Goal: Navigation & Orientation: Find specific page/section

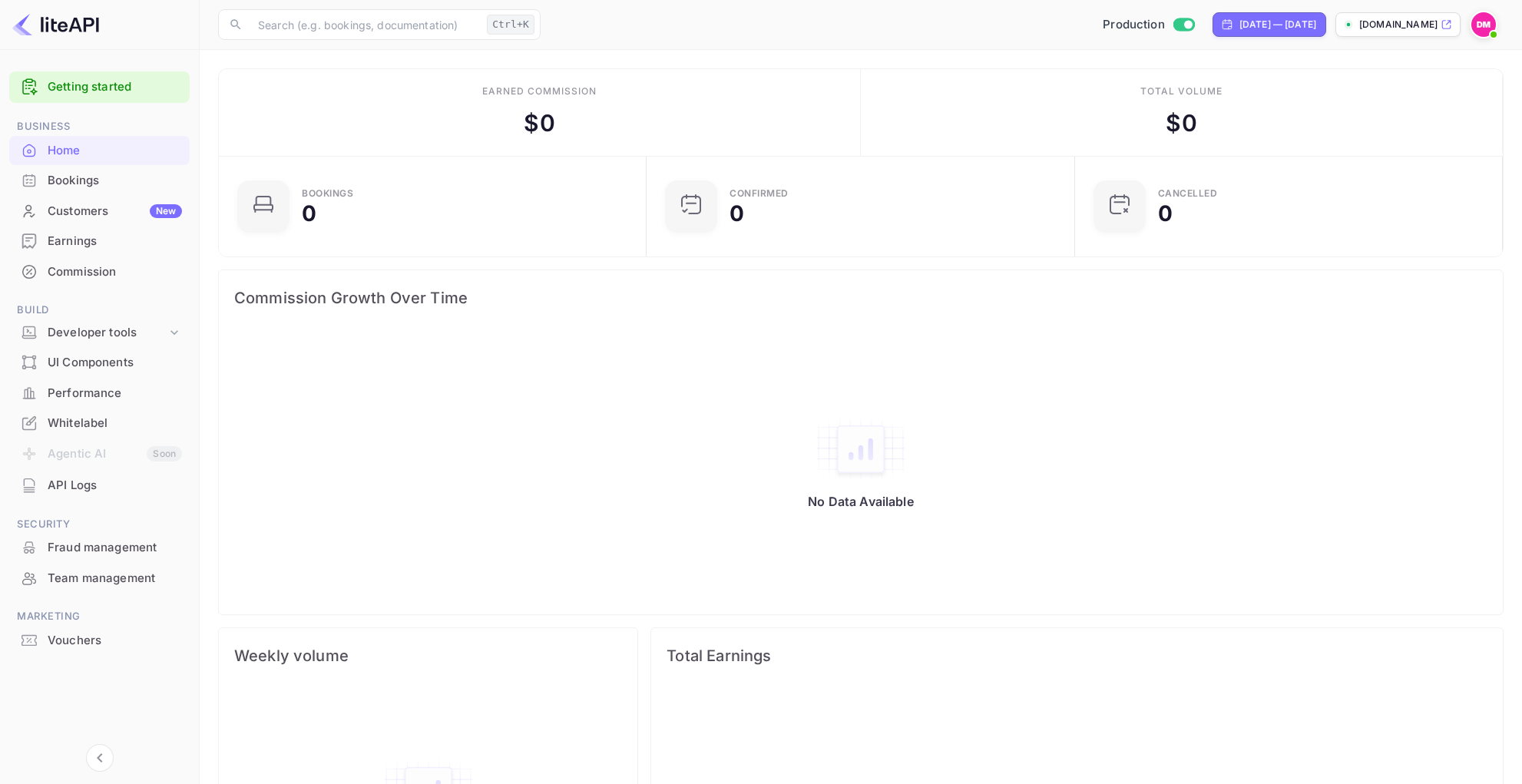
click at [81, 214] on div "Customers New" at bounding box center [115, 212] width 135 height 18
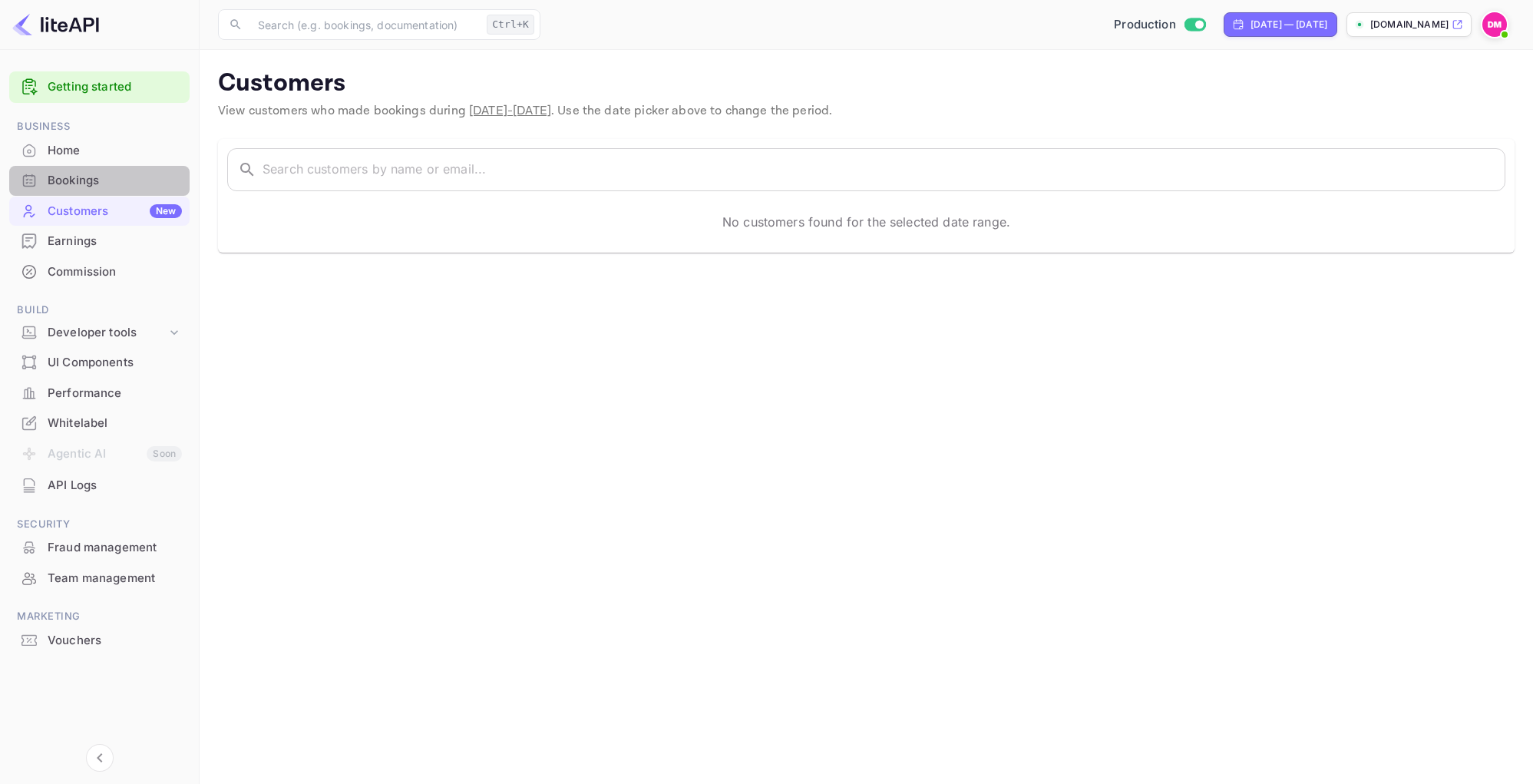
click at [89, 180] on div "Bookings" at bounding box center [115, 181] width 135 height 18
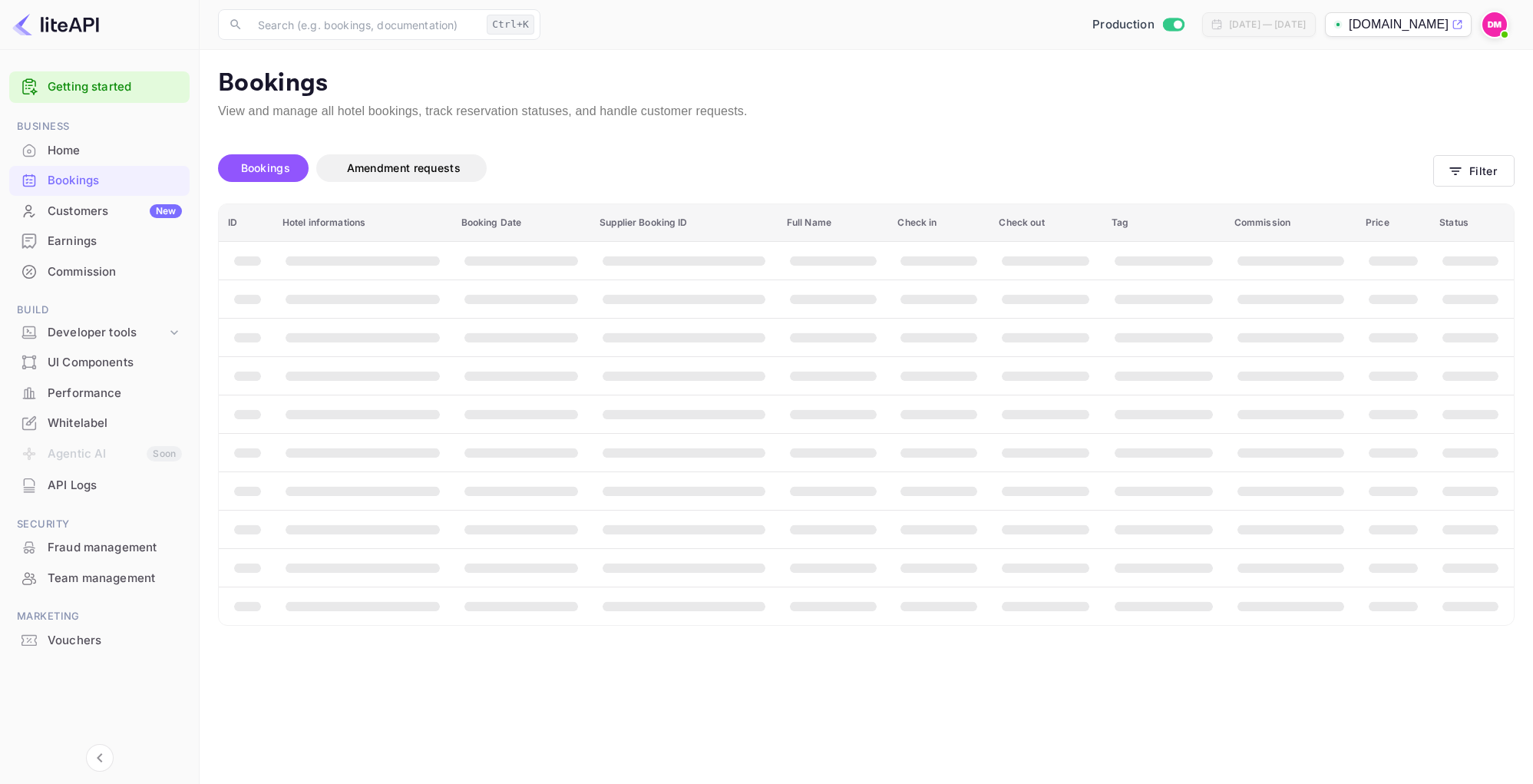
click at [100, 367] on div "UI Components" at bounding box center [115, 363] width 135 height 18
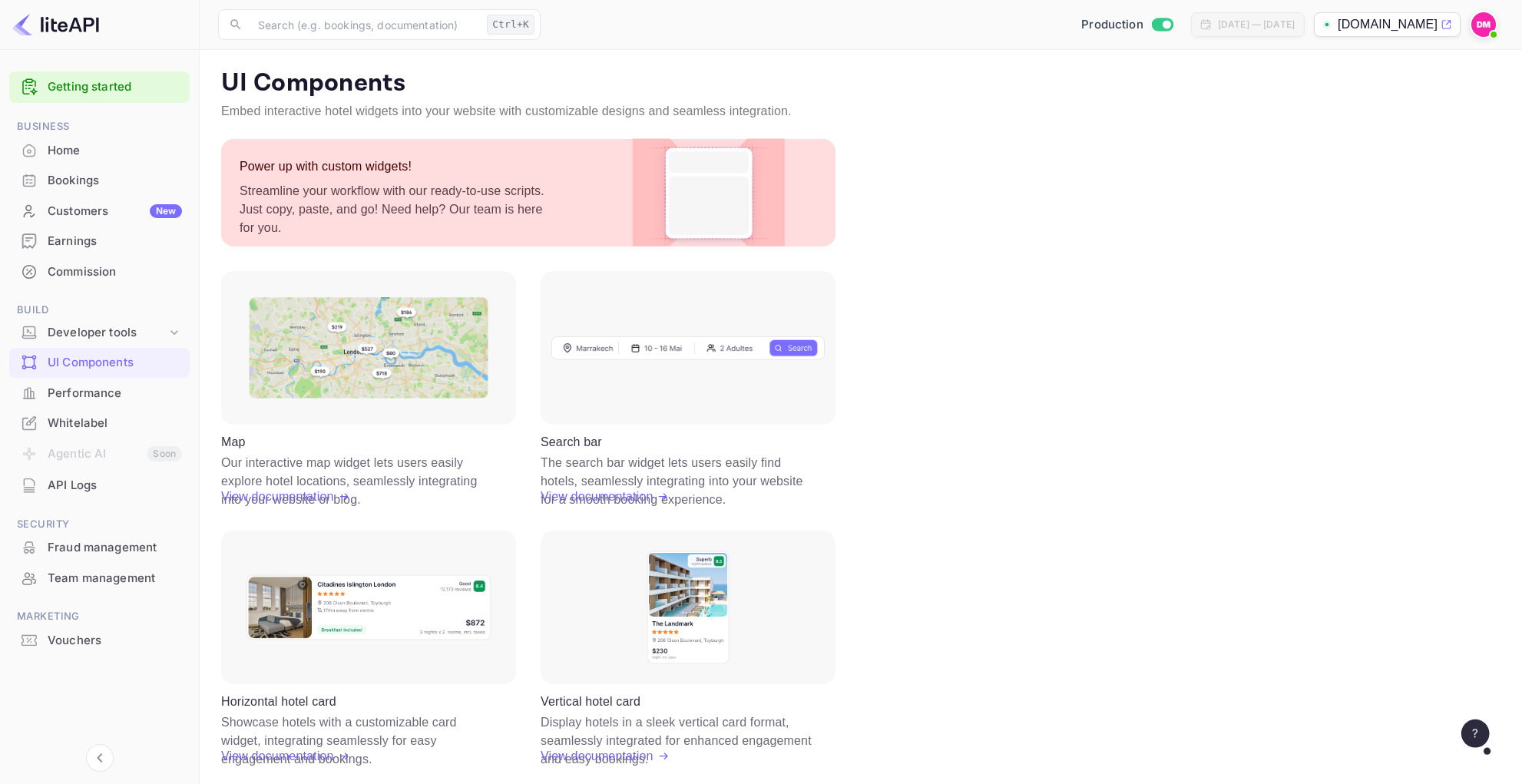
click at [598, 492] on p "View documentation" at bounding box center [597, 496] width 113 height 18
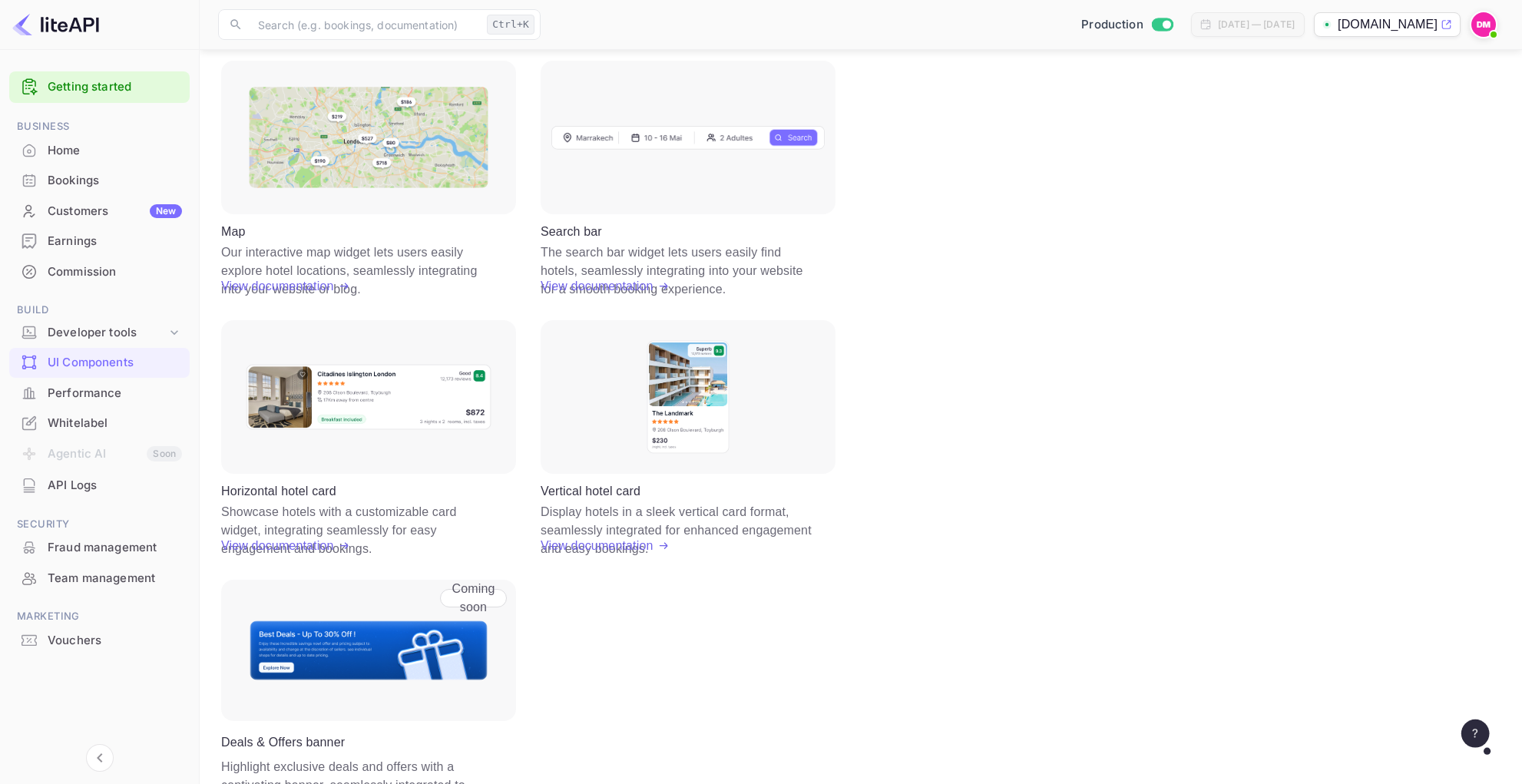
scroll to position [251, 0]
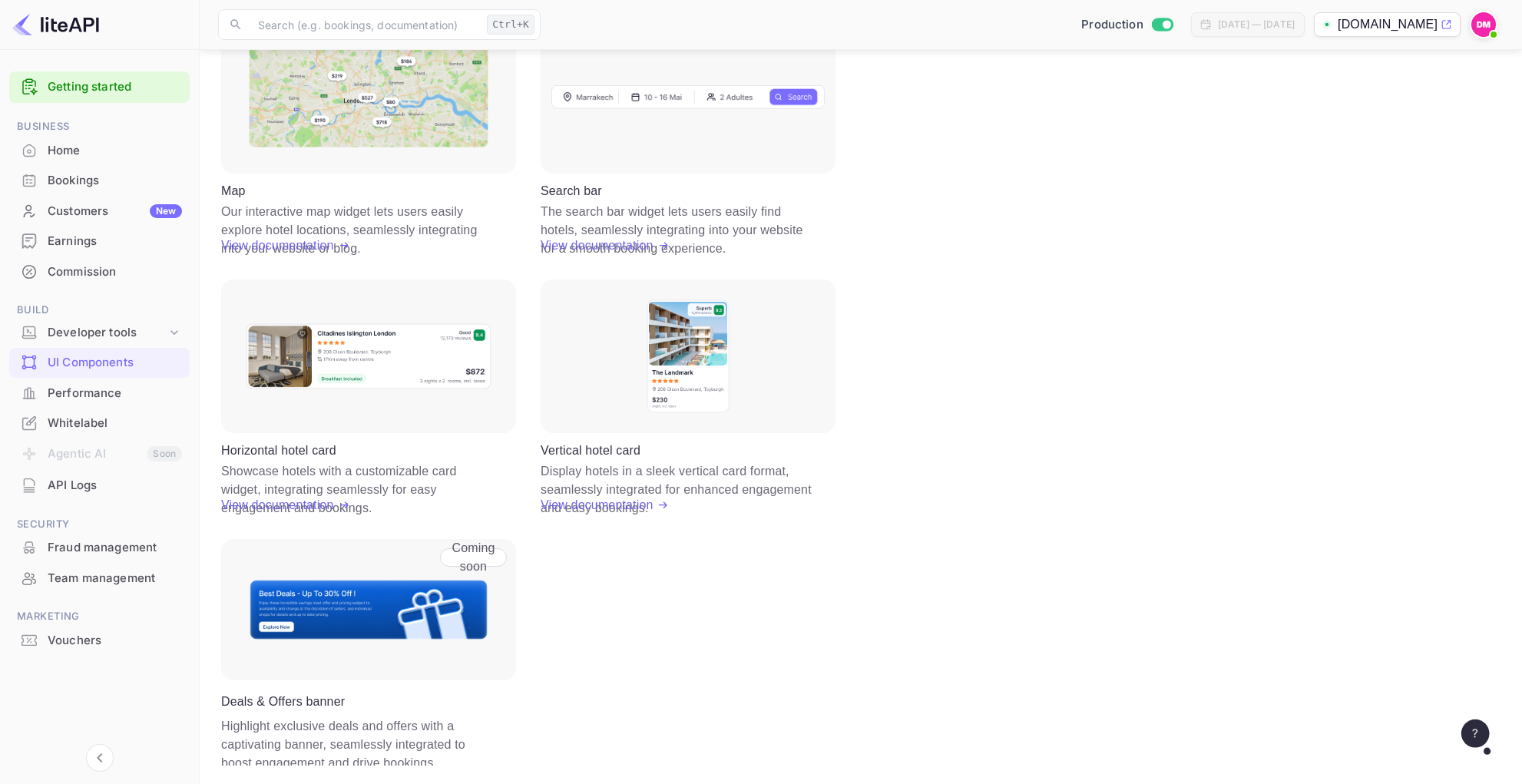
click at [620, 506] on p "View documentation" at bounding box center [597, 505] width 113 height 18
click at [318, 500] on p "View documentation" at bounding box center [278, 505] width 113 height 18
